Goal: Check status: Check status

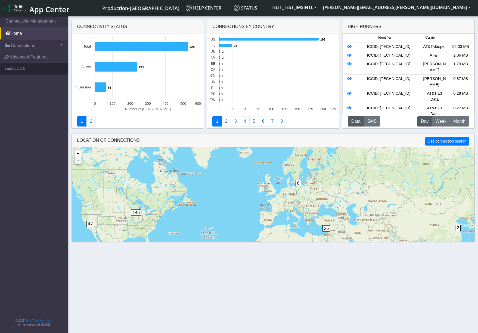
click at [20, 68] on link "eUICCs" at bounding box center [34, 68] width 68 height 12
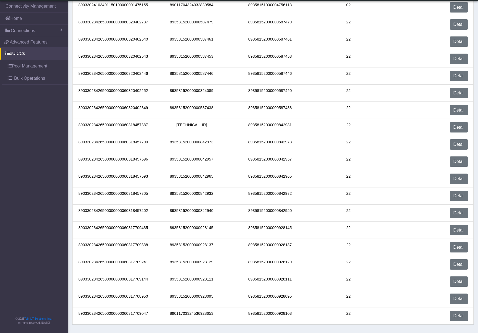
scroll to position [52, 0]
click at [461, 297] on link "Detail" at bounding box center [458, 298] width 18 height 10
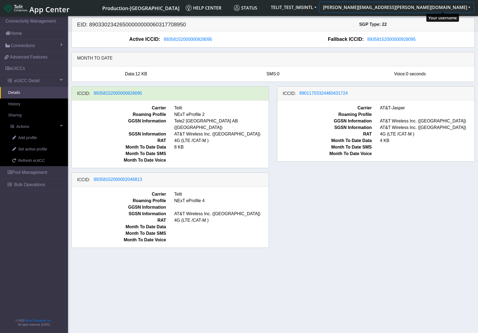
click at [442, 8] on button "[PERSON_NAME][EMAIL_ADDRESS][PERSON_NAME][DOMAIN_NAME]" at bounding box center [397, 7] width 154 height 10
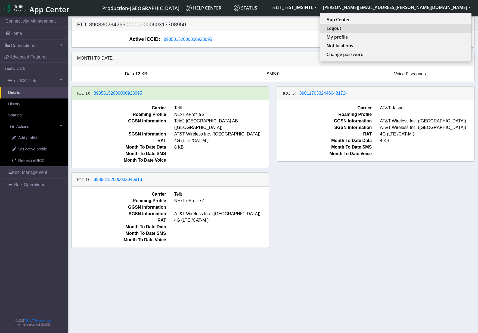
click at [425, 30] on button "Logout" at bounding box center [395, 28] width 151 height 9
